Goal: Transaction & Acquisition: Register for event/course

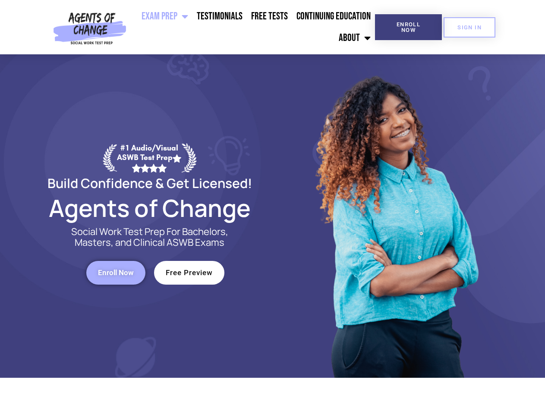
click at [273, 207] on div at bounding box center [396, 216] width 246 height 324
click at [252, 27] on ul "Exam Prep BSW Exam Prep: ASWB Bachelors Level Exam LMSW Exam Prep: ASWB Masters…" at bounding box center [252, 27] width 245 height 43
click at [408, 27] on span "Enroll Now" at bounding box center [408, 27] width 39 height 11
click at [470, 27] on span "SIGN IN" at bounding box center [469, 28] width 24 height 6
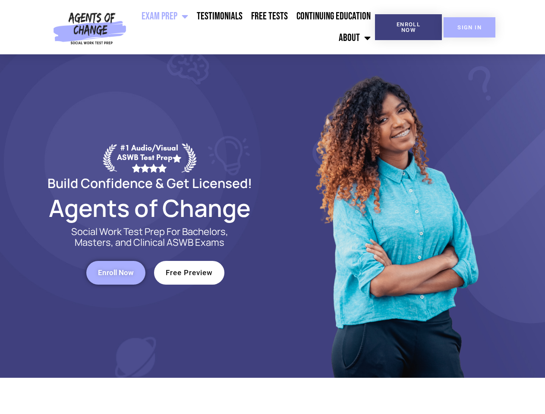
click at [470, 27] on span "SIGN IN" at bounding box center [469, 28] width 24 height 6
click at [116, 273] on span "Enroll Now" at bounding box center [116, 272] width 36 height 7
click at [189, 273] on span "Free Preview" at bounding box center [189, 272] width 47 height 7
